Goal: Information Seeking & Learning: Find specific page/section

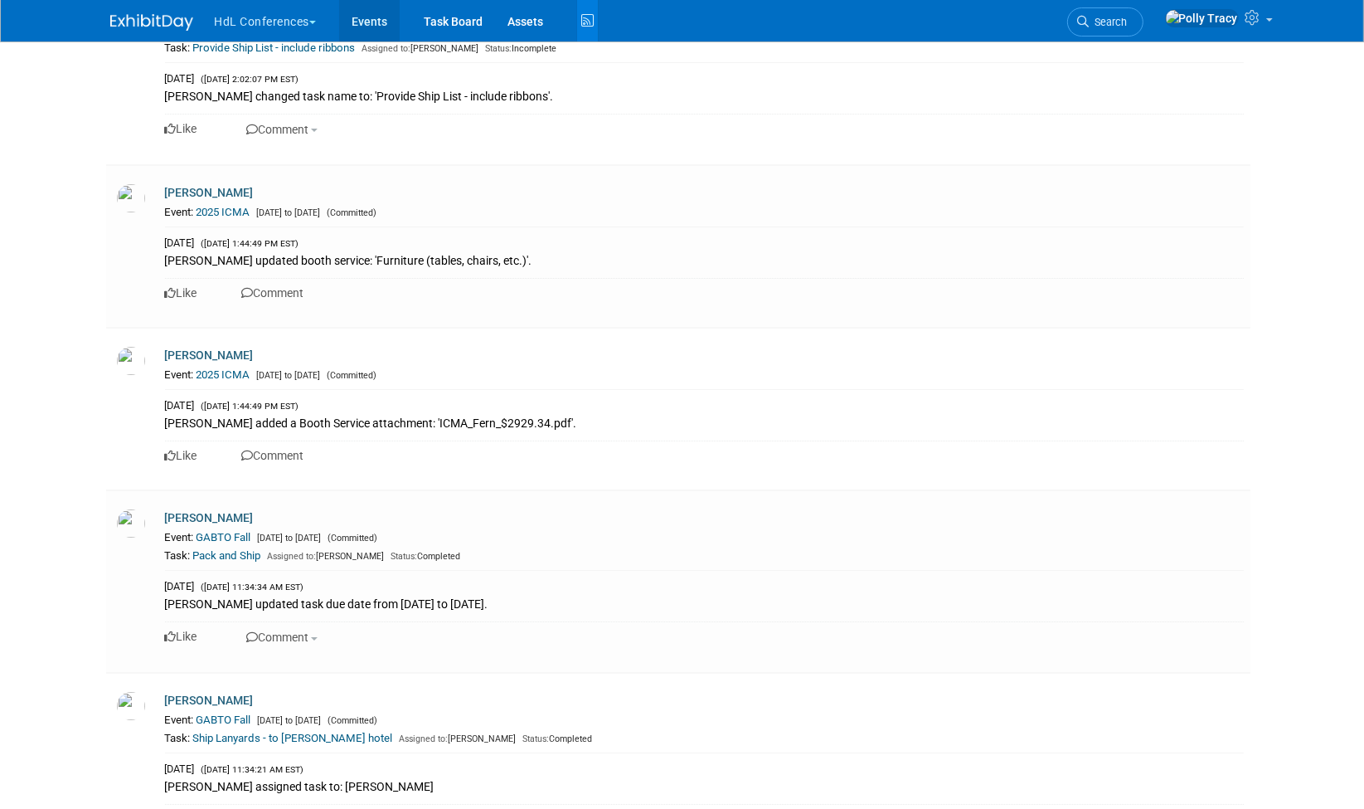
click at [384, 22] on link "Events" at bounding box center [369, 20] width 61 height 41
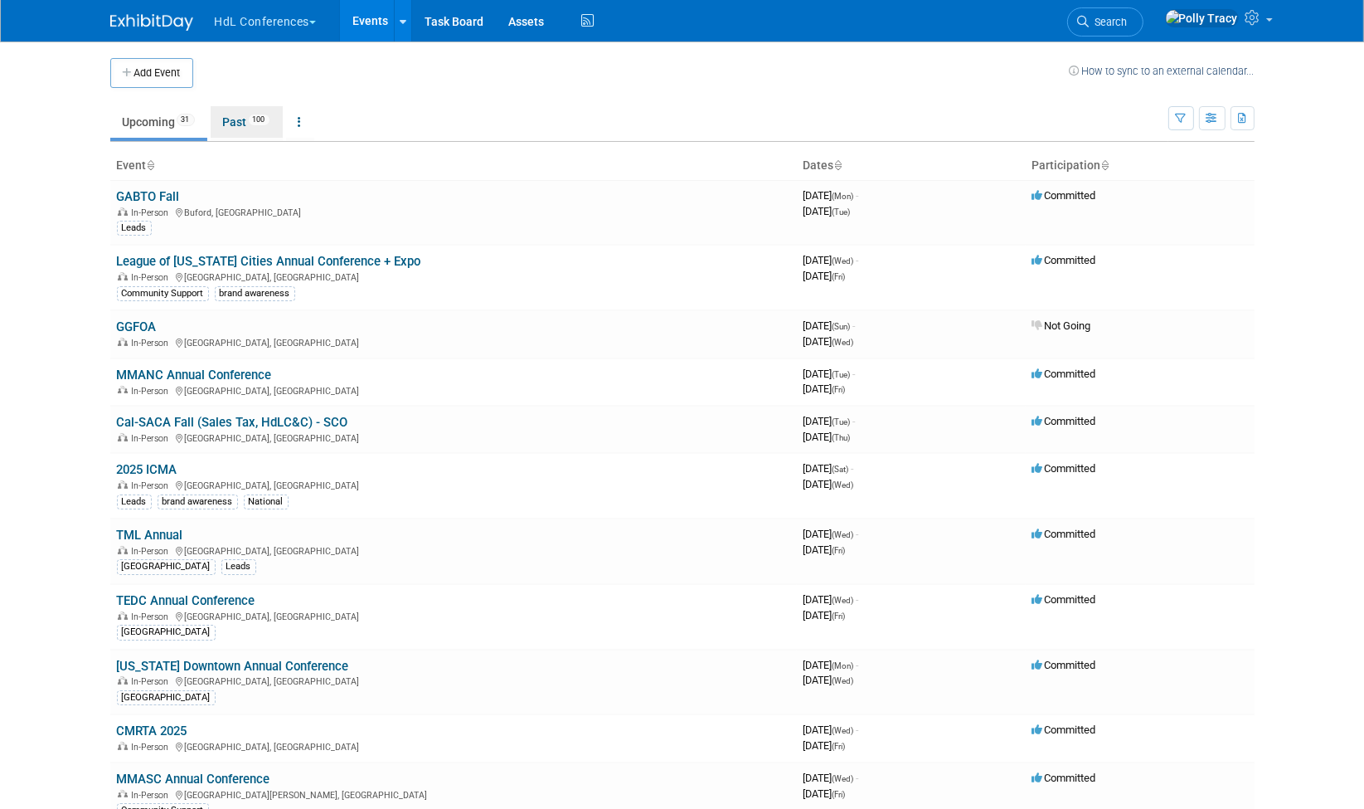
click at [236, 120] on link "Past 100" at bounding box center [247, 122] width 72 height 32
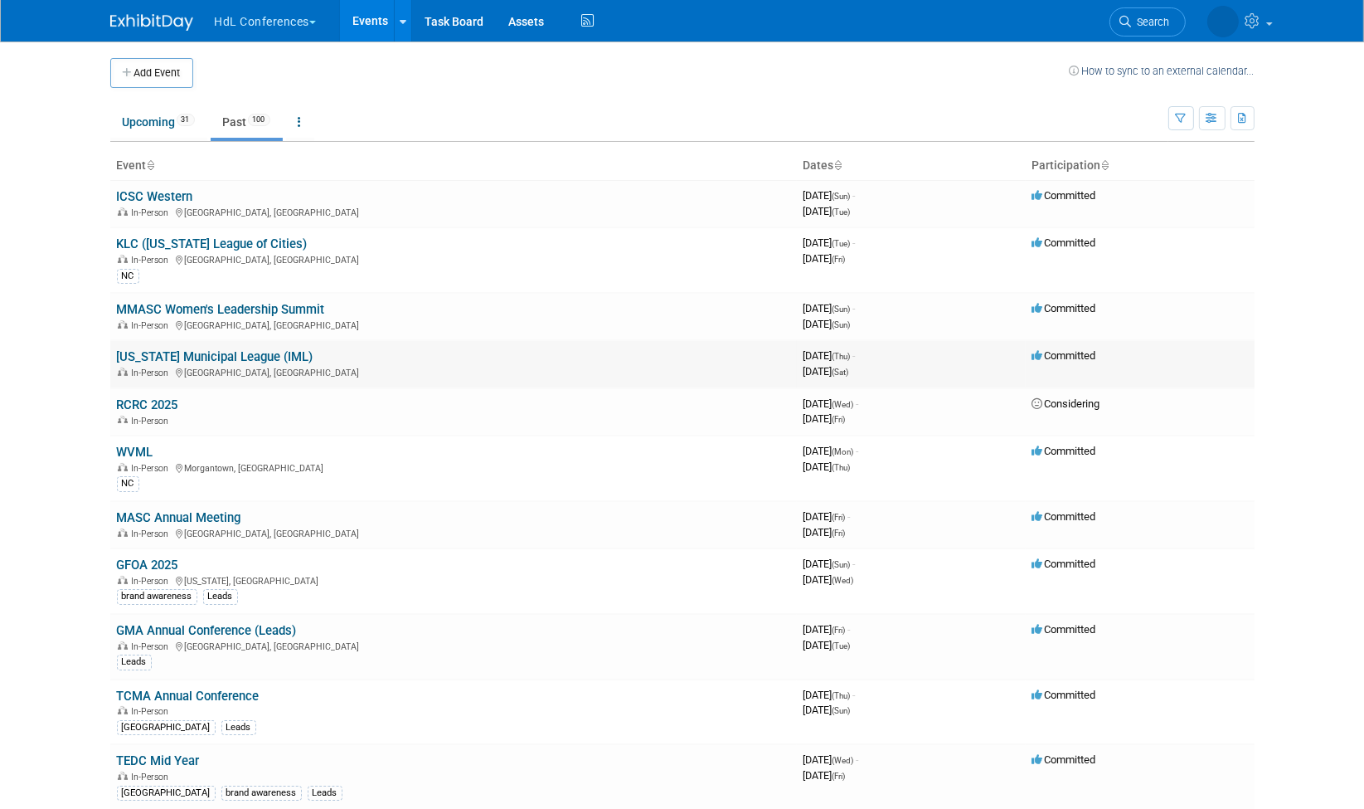
click at [246, 352] on link "[US_STATE] Municipal League (IML)" at bounding box center [215, 356] width 197 height 15
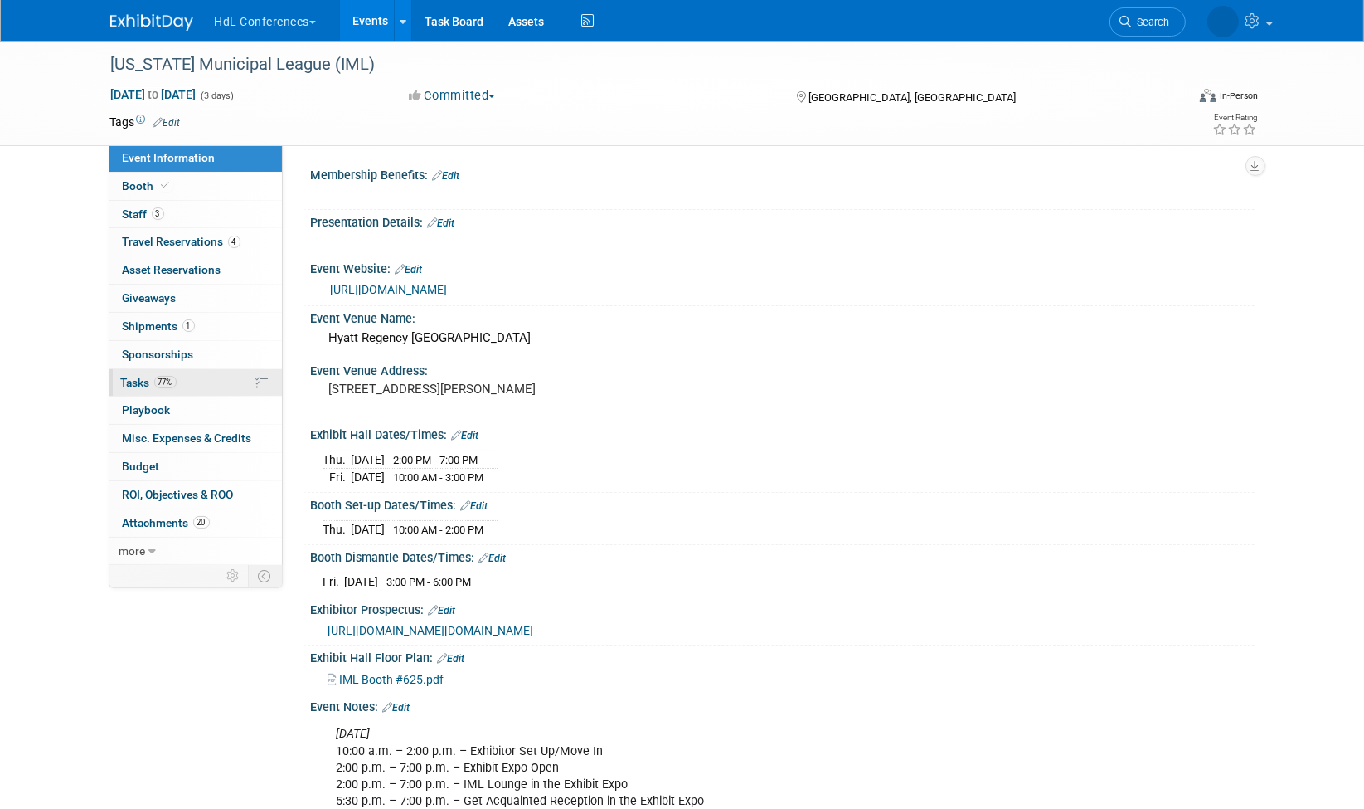
click at [138, 376] on span "Tasks 77%" at bounding box center [149, 382] width 56 height 13
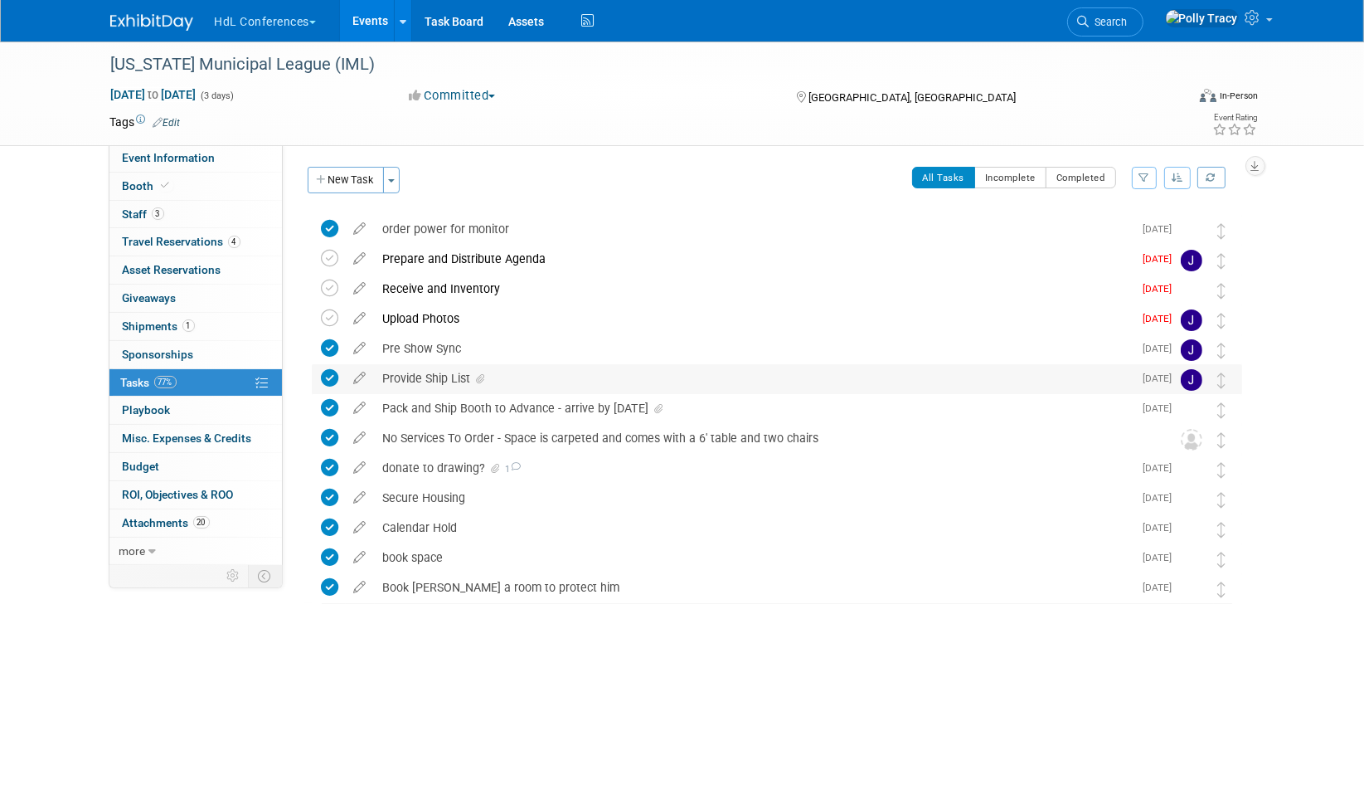
click at [415, 378] on div "Provide Ship List" at bounding box center [754, 378] width 759 height 28
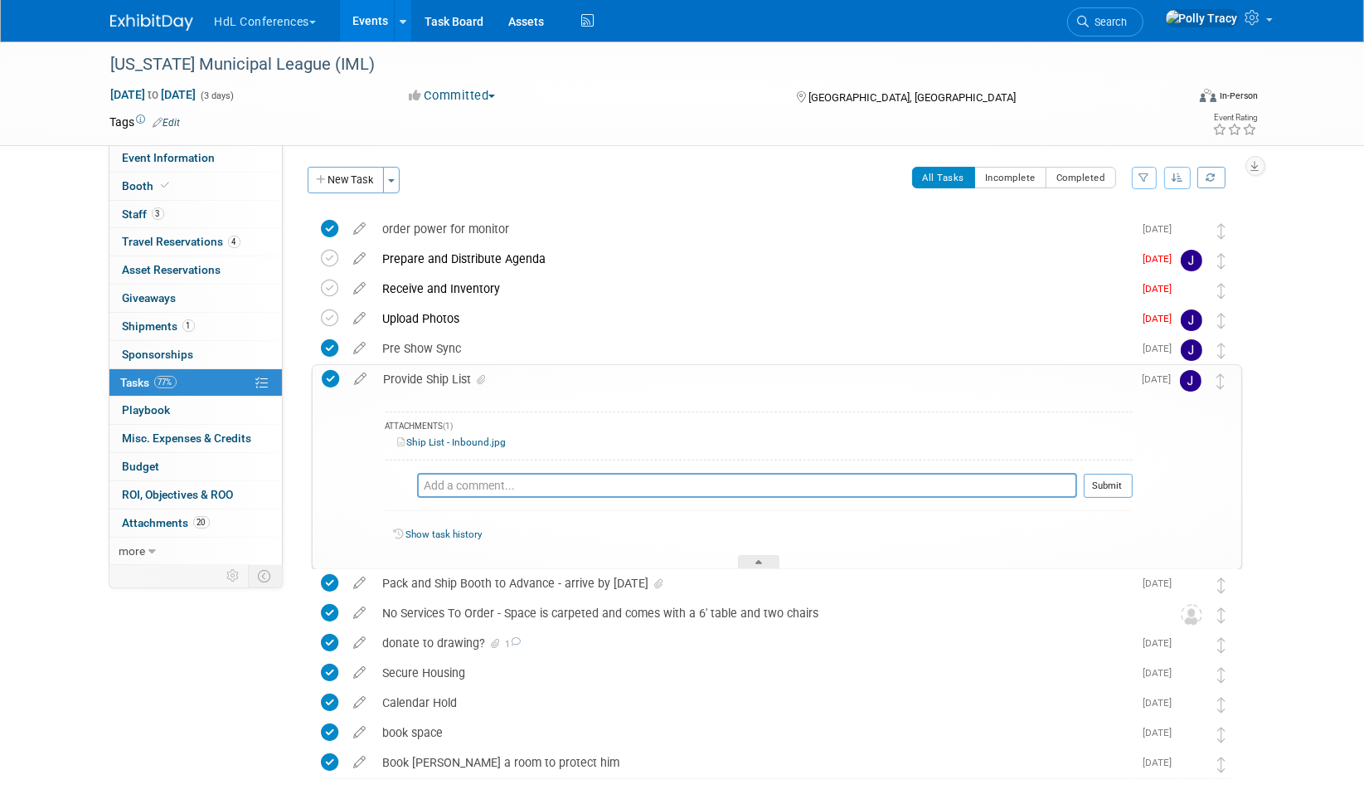
click at [435, 440] on link "Ship List - Inbound.jpg" at bounding box center [452, 442] width 109 height 12
